Goal: Information Seeking & Learning: Learn about a topic

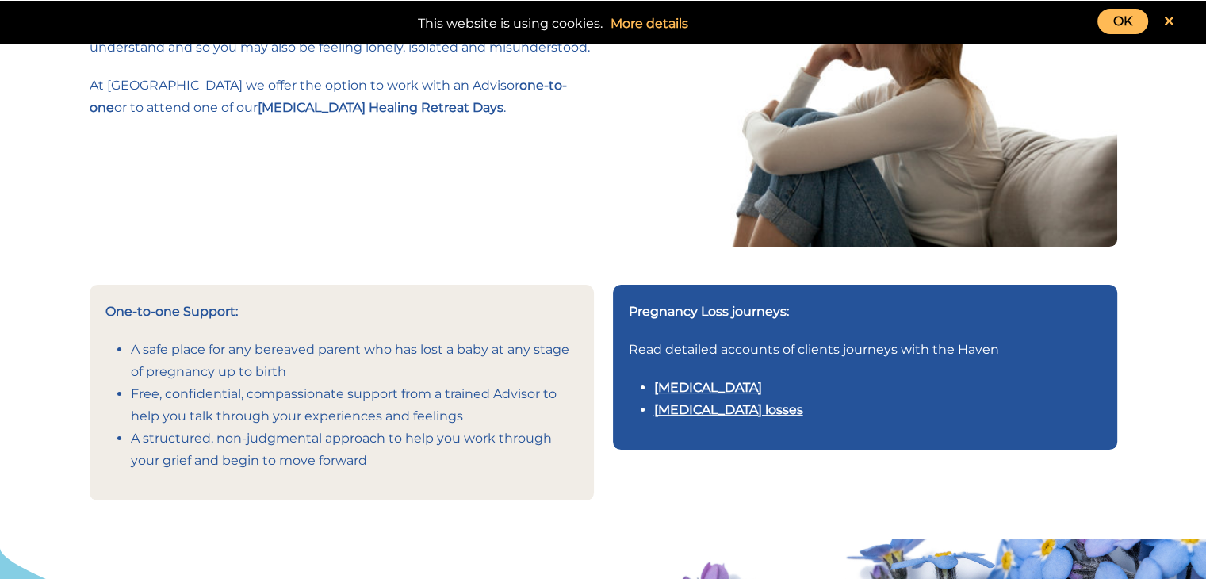
scroll to position [238, 0]
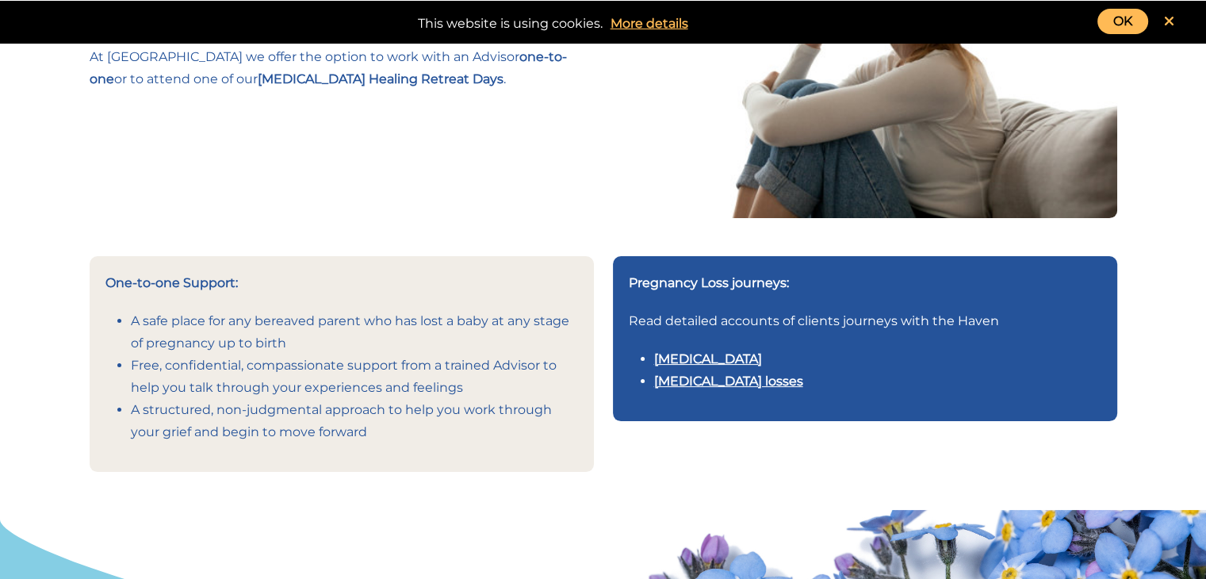
click at [676, 356] on link "Stillbirth" at bounding box center [708, 358] width 108 height 15
click at [709, 384] on link "Multiple pregnancy losses" at bounding box center [728, 380] width 149 height 15
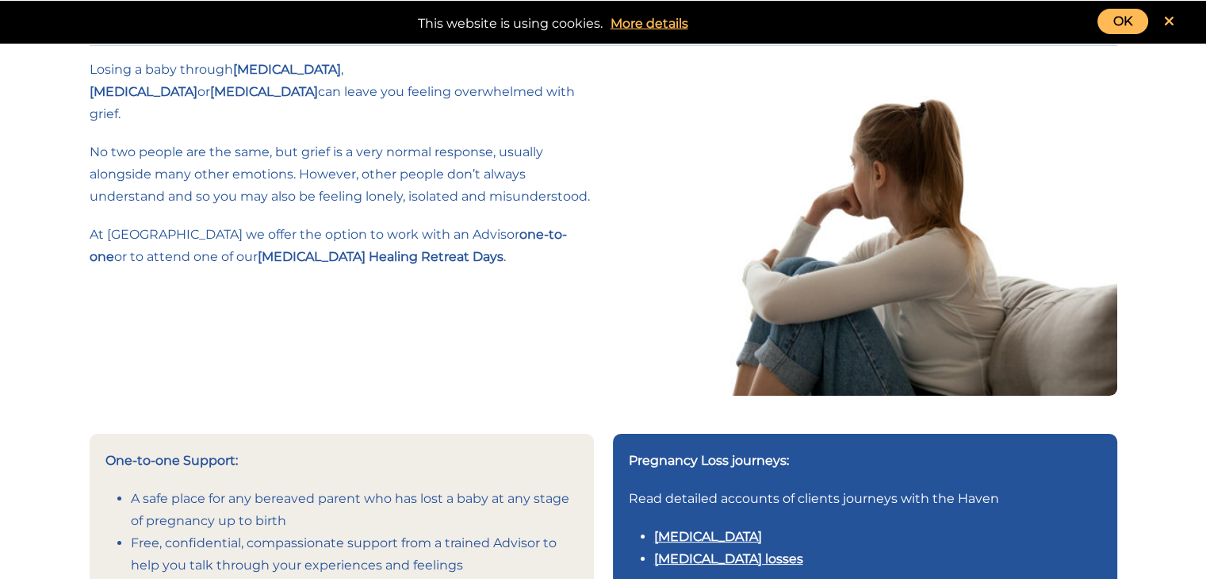
scroll to position [159, 0]
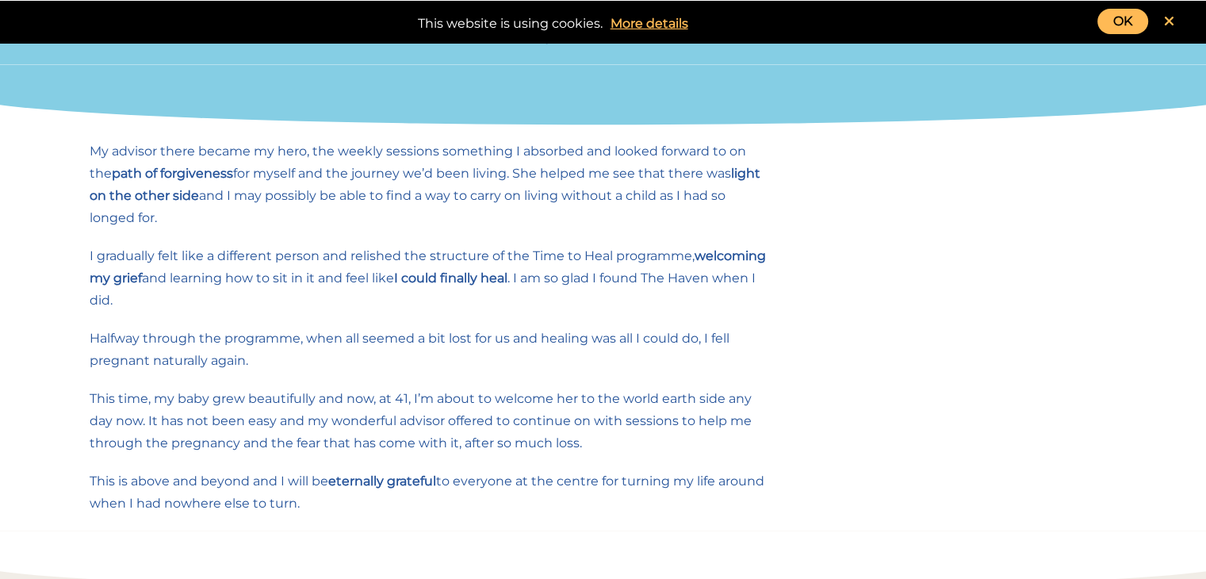
scroll to position [951, 0]
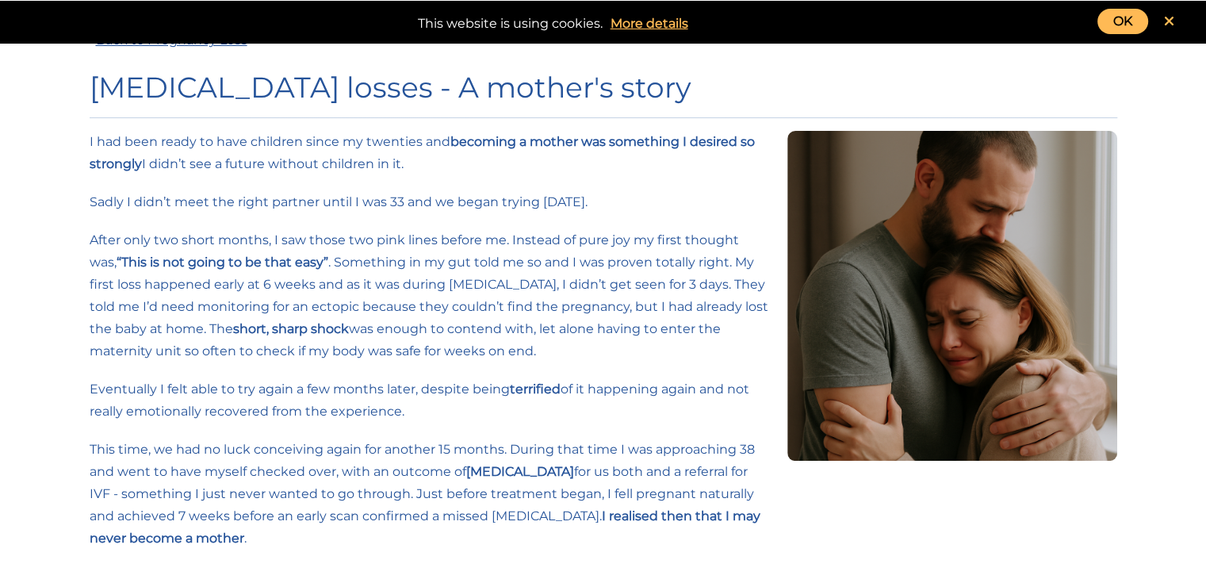
scroll to position [0, 0]
